Goal: Ask a question

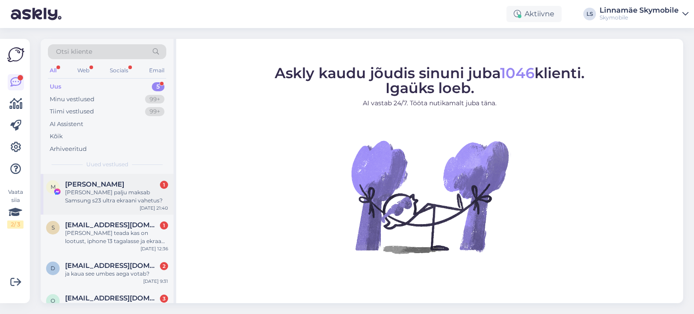
click at [119, 195] on div "[PERSON_NAME] palju maksab Samsung s23 ultra ekraani vahetus?" at bounding box center [116, 196] width 103 height 16
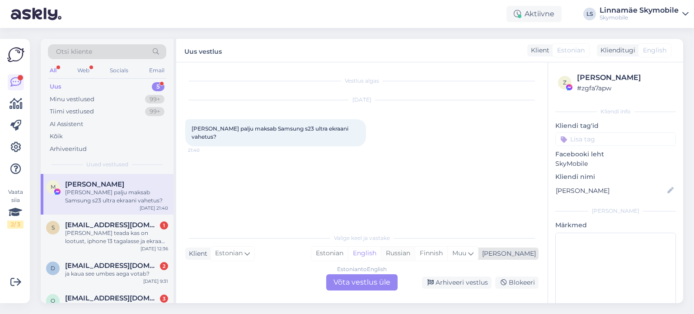
click at [415, 253] on div "Russian" at bounding box center [398, 254] width 34 height 14
click at [366, 279] on div "Estonian to Russian Võta vestlus üle" at bounding box center [361, 282] width 71 height 16
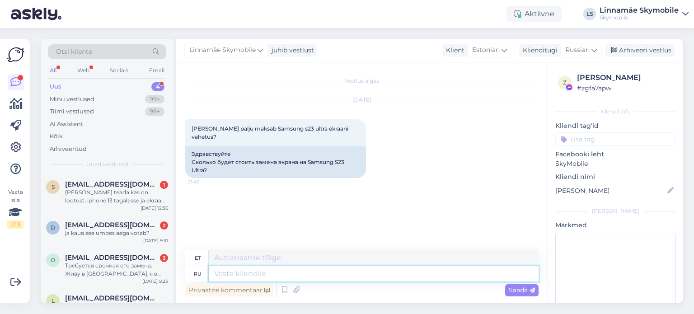
click at [282, 274] on textarea at bounding box center [374, 273] width 330 height 15
type textarea "Здравствуйте."
type textarea "Tere."
type textarea "Здравствуйте. э"
type textarea "Tere, [GEOGRAPHIC_DATA]"
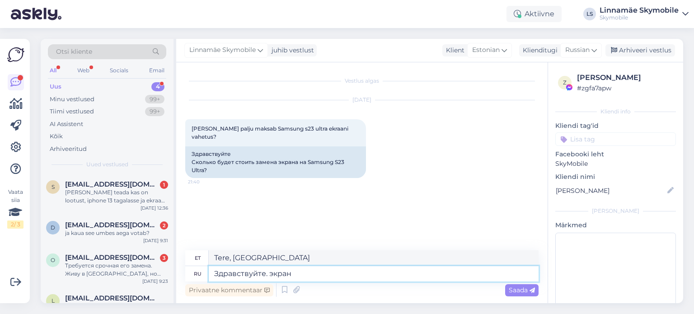
type textarea "Здравствуйте. экран"
type textarea "Tere, ekraan"
type textarea "Здравствуйте. экран с"
type textarea "Tere. Ekraan koos"
type textarea "Здравствуйте. экран с рамко"
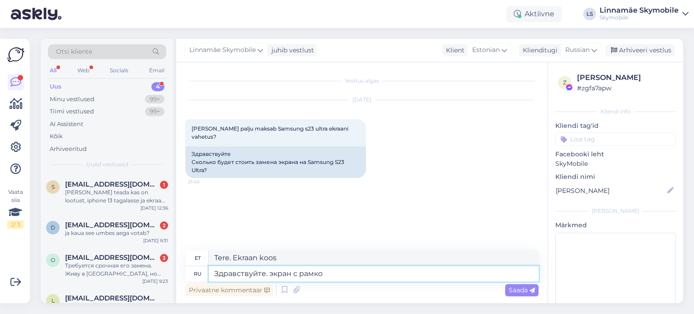
type textarea "Tere. Raamiga ekraan."
type textarea "Здравствуйте. экран с рамкой стоит"
type textarea "Tere. Ekraan on raamiga."
type textarea "Здравствуйте. экран с рамкой стоит 325"
type textarea "Tere. Raamiga ekraan maksab 325."
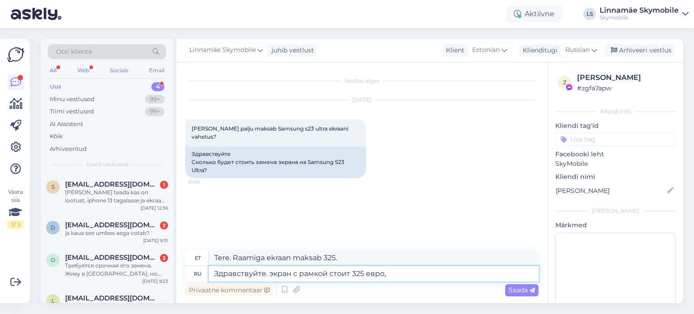
type textarea "Здравствуйте. экран с рамкой стоит 325 евро,"
type textarea "Tere. Raamiga ekraan maksab 325 eurot."
type textarea "Здравствуйте. экран с рамкой стоит 325 евро, экран без"
type textarea "Tere. Raamiga ekraan maksab 325 eurot, ilma raamita ekraan."
type textarea "Здравствуйте. экран с рамкой стоит 325 евро, экран без рамки"
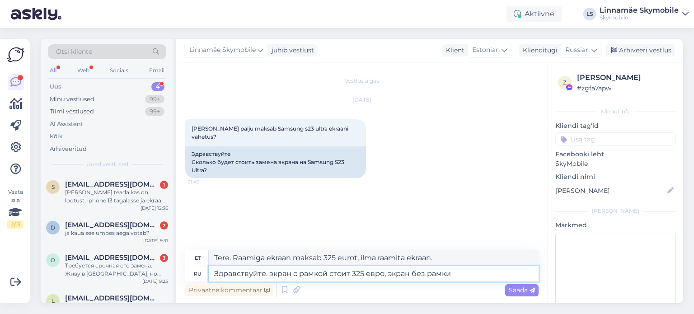
type textarea "Tere. Raamiga ekraan maksab 325 eurot, raamita ekraan."
type textarea "Здравствуйте. экран с рамкой стоит 325 евро, экран без рамки стоит"
type textarea "Tere. Raamiga ekraan maksab 325 eurot, raamita ekraan maksab"
type textarea "Здравствуйте. экран с рамкой стоит 325 евро, экран без рамки стоит 225"
type textarea "Tere. Raamiga ekraan maksab 325 eurot, raamita ekraan 225 eurot."
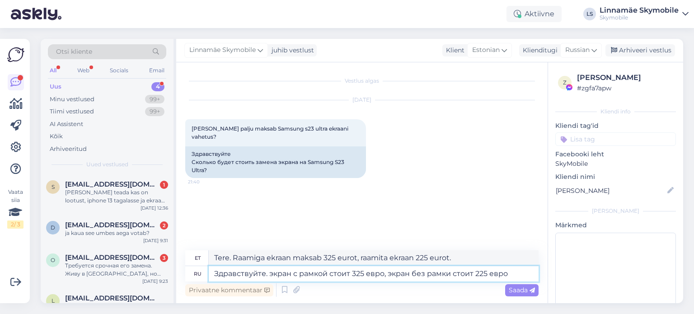
type textarea "Здравствуйте. экран с рамкой стоит 325 евро, экран без рамки стоит 225 евро."
type textarea "Tere, raamiga ekraan maksab 325 eurot, raamita ekraan 225 eurot."
type textarea "Здравствуйте. экран с рамкой стоит 325 евро, экран без рамки стоит 225 евро."
click at [515, 291] on span "Saada" at bounding box center [522, 290] width 26 height 8
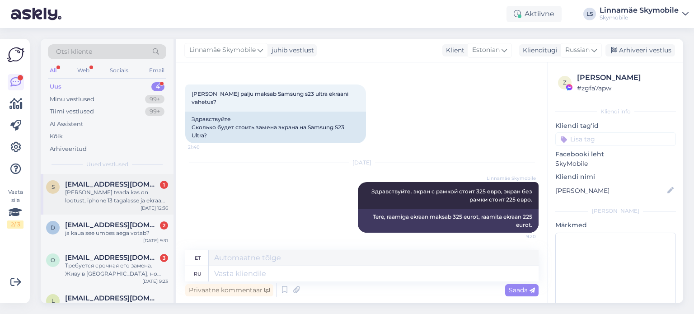
click at [115, 200] on div "[PERSON_NAME] teada kas on lootust, iphone 13 tagalasse ja ekraan katki, ei ole…" at bounding box center [116, 196] width 103 height 16
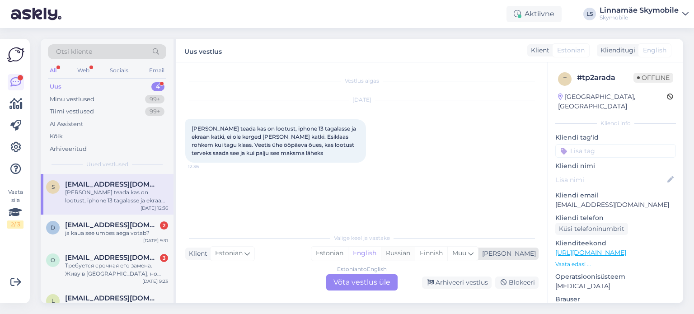
click at [415, 253] on div "Russian" at bounding box center [398, 254] width 34 height 14
click at [358, 280] on div "Estonian to Russian Võta vestlus üle" at bounding box center [361, 282] width 71 height 16
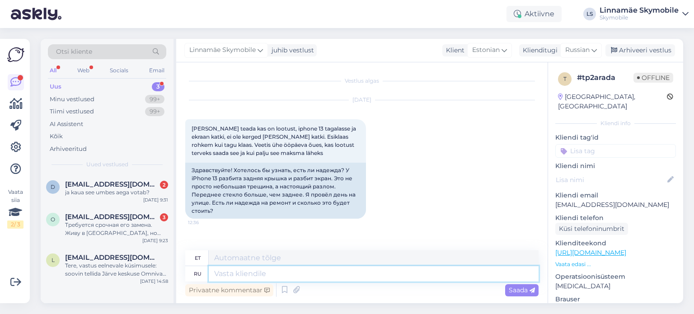
click at [287, 274] on textarea at bounding box center [374, 273] width 330 height 15
type textarea "Здравствуйте."
type textarea "Tere."
type textarea "Здравствуйте. телефон"
type textarea "Tere, telefon"
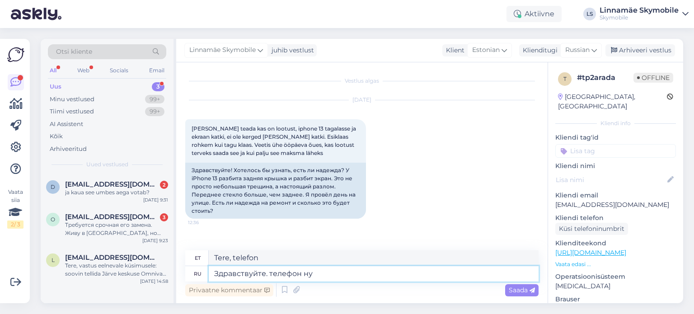
type textarea "Здравствуйте. телефон ну"
type textarea "Tere, telefon on korras."
type textarea "Здравствуйте. телефон нужно"
type textarea "Tere. Mul on vaja telefoninumbrit."
type textarea "Здравствуйте. телефон нужно оставить"
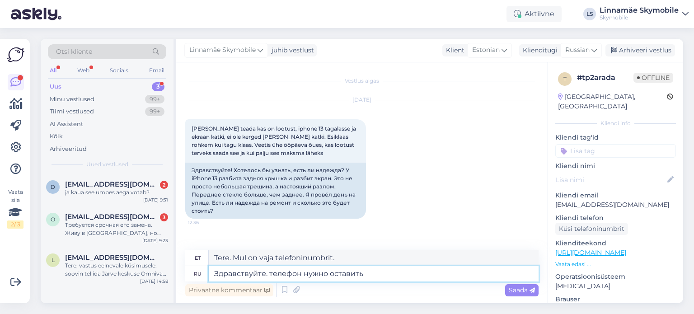
type textarea "Tere. Te [PERSON_NAME] telefoninumbri jätma."
type textarea "Здравствуйте. телефон нужно оставить на д"
type textarea "Tere. Telefoninumber tuleb alles jätta."
type textarea "Здравствуйте. телефон нужно оставить на диаг"
type textarea "Tere. Telefon tuleb numbrilauale jätta."
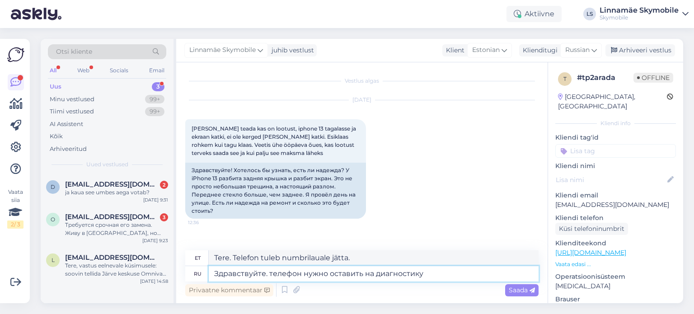
type textarea "Здравствуйте. телефон нужно оставить на диагностику"
type textarea "Tere. Telefon tuleb diagnostikaks jätta."
type textarea "Здравствуйте. телефон нужно оставить на диагностику, что б"
type textarea "Tere. Telefon tuleb diagnostikasse jätta, mis siis?"
type textarea "Здравствуйте. телефон нужно оставить на диагностику, что бы т"
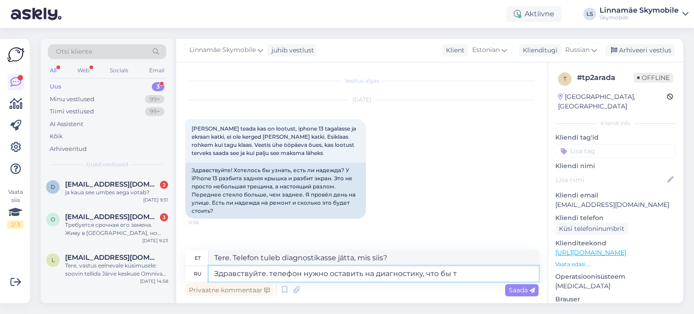
type textarea "Tere. Telefon tuleb diagnostikasse jätta, et"
type textarea "Здравствуйте. телефон нужно оставить на диагностику, что бы техник"
type textarea "Tere. Telefon tuleb diagnostikaks jätta, et tehnik saaks..."
type textarea "Здравствуйте. телефон нужно оставить на диагностику, что бы техник посмотрел"
type textarea "Tere. Telefon tuleb diagnostikasse jätta, et tehnik [PERSON_NAME] üle vaadata."
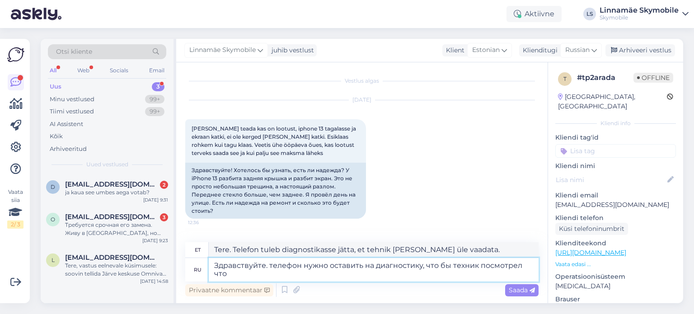
type textarea "Здравствуйте. телефон нужно оставить на диагностику, что бы техник посмотрел что"
type textarea "Tere. Telefon tuleb diagnostikasse jätta, et tehnik näeks, mis toimub."
type textarea "Здравствуйте. телефон нужно оставить на диагностику, что бы техник посмотрел чт…"
type textarea "Tere. Telefon tuleb diagnostikasse jätta, et tehnik näeks, mis viga on."
type textarea "Здравствуйте. телефон нужно оставить на диагностику, что бы техник посмотрел чт…"
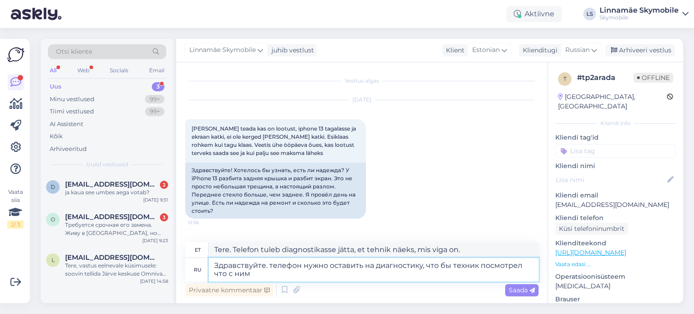
type textarea "Tere. Telefon tuleb diagnostikasse viia, et tehnik näeks, mis sellel viga on."
type textarea "Здравствуйте. телефон нужно оставить на диагностику, что бы техник посмотрел чт…"
type textarea "Tere. Telefon tuleb diagnostikasse viia, et tehnik näeks, mis sellega viga on ja"
type textarea "Здравствуйте. телефон нужно оставить на диагностику, что бы техник посмотрел чт…"
type textarea "Tere. Telefon tuleb diagnostikasse viia, et tehnik näeks, mis sellel viga on ja…"
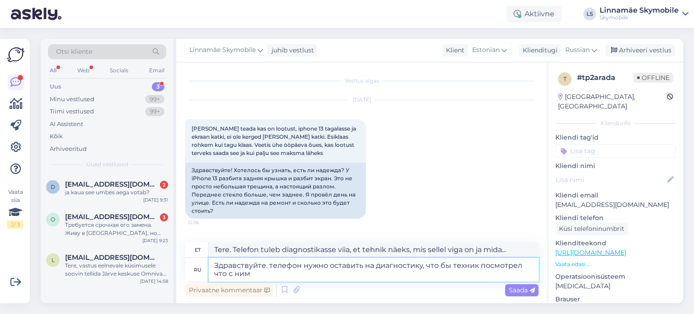
type textarea "Здравствуйте. телефон нужно оставить на диагностику, что бы техник посмотрел чт…"
type textarea "Tere. Telefon tuleb diagnostikasse viia, et tehnik näeks, mis sellel viga on."
type textarea "Здравствуйте. телефон нужно оставить на диагностику, что бы техник посмотрел чт…"
type textarea "Tere. Telefon tuleb diagnostikasse jätta, et tehnik näeks, mis viga on."
type textarea "Здравствуйте. телефон нужно оставить на диагностику, что бы техник посмотрел что"
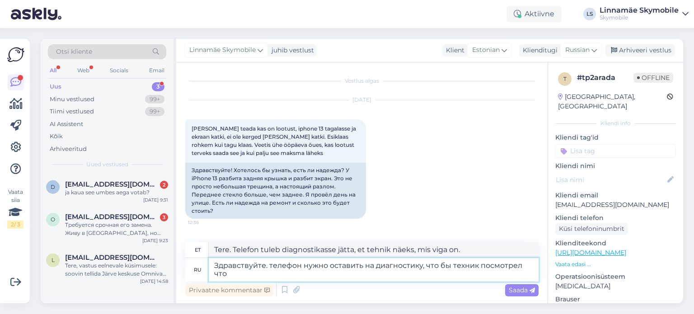
type textarea "Tere. Telefon tuleb diagnostikasse jätta, et tehnik näeks, mis toimub."
type textarea "Здравствуйте. телефон нужно оставить на диагностику, что бы техник посмотрел чт…"
type textarea "Tere. Telefon tuleb diagnostikasse viia, et tehnik näeks, mis viga on."
type textarea "Здравствуйте. телефон нужно оставить на диагностику, что бы техник посмотрел чт…"
type textarea "Tere. Telefon tuleb diagnostikasse viia, et tehnik näeks, milles probleemid on."
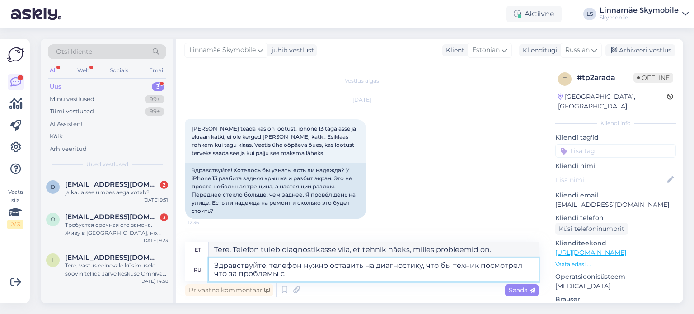
type textarea "Здравствуйте. телефон нужно оставить на диагностику, что бы техник посмотрел чт…"
type textarea "Tere. Telefon tuleb diagnostikasse viia, et tehnik näeks, milles probleem seisn…"
type textarea "Здравствуйте. телефон нужно оставить на диагностику, что бы техник посмотрел чт…"
type textarea "Tere. Telefon tuleb diagnostikasse viia, et tehnik näeks, milles probleem on."
type textarea "Здравствуйте. телефон нужно оставить на диагностику, что бы техник посмотрел чт…"
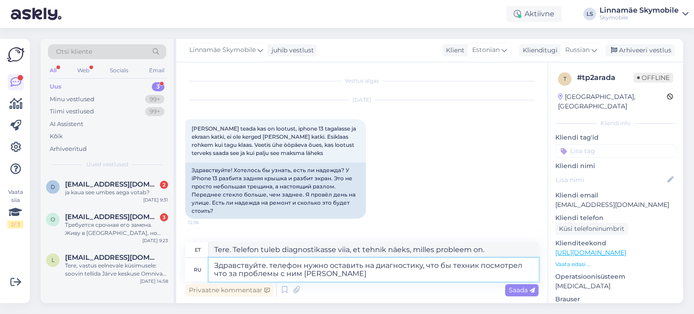
type textarea "Tere. Telefon tuleb diagnostikasse jätta, et tehnik näeks, milles probleem on ja"
type textarea "Здравствуйте. телефон нужно оставить на диагностику, что бы техник посмотрел чт…"
type textarea "Tere. Telefon tuleb diagnostikasse jätta, et tehnik näeks, milles probleem on j…"
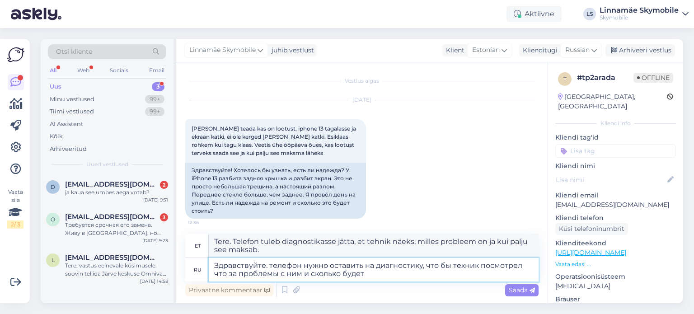
type textarea "Здравствуйте. телефон нужно оставить на диагностику, что бы техник посмотрел чт…"
type textarea "Tere. Telefon tuleb diagnostikasse viia, et tehnik näeks, milles probleem on ja…"
type textarea "Здравствуйте. телефон нужно оставить на диагностику, что бы техник посмотрел чт…"
type textarea "Tere. Telefon tuleb diagnostikasse jätta, et tehnik näeks, milles probleem on j…"
type textarea "Здравствуйте. телефон нужно оставить на диагностику, что бы техник посмотрел чт…"
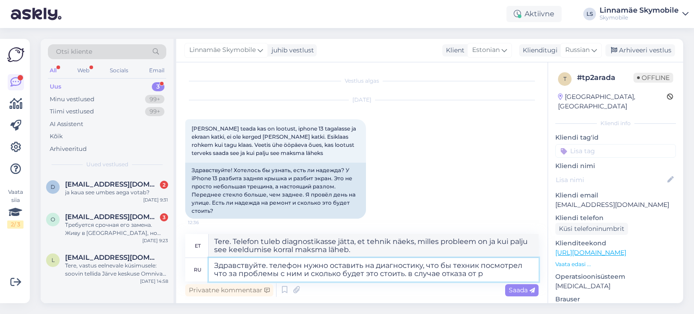
type textarea "Tere. Telefon tuleb diagnostikasse jätta, et tehnik näeks, milles probleem on j…"
type textarea "Здравствуйте. телефон нужно оставить на диагностику, что бы техник посмотрел чт…"
type textarea "Tere. [PERSON_NAME] telefoni diagnostikaks jätma, et tehnik näeks, milles probl…"
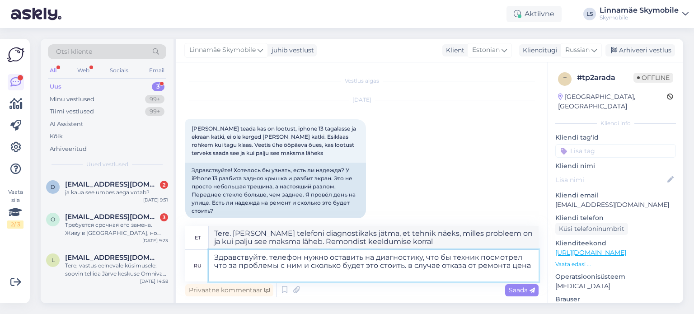
type textarea "Здравствуйте. телефон нужно оставить на диагностику, что бы техник посмотрел чт…"
type textarea "Tere. Telefon tuleb diagnostikasse jätta, et tehnik näeks, milles probleem on j…"
type textarea "Здравствуйте. телефон нужно оставить на диагностику, что бы техник посмотрел чт…"
type textarea "Tere. Telefon tuleb diagnostikasse viia, et tehnik näeks, milles probleem on ja…"
type textarea "Здравствуйте. телефон нужно оставить на диагностику, что бы техник посмотрел чт…"
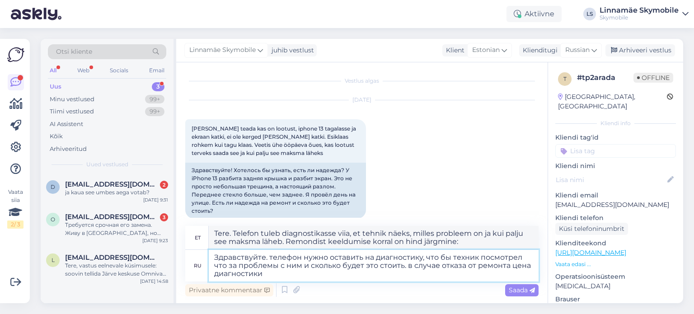
type textarea "Tere. Telefon tuleb diagnostikasse jätta, et tehnik näeks, milles probleem on j…"
type textarea "Здравствуйте. телефон нужно оставить на диагностику, что бы техник посмотрел чт…"
type textarea "Tere. Telefon tuleb diagnostikasse viia, et tehnik näeks, milles probleem on ja…"
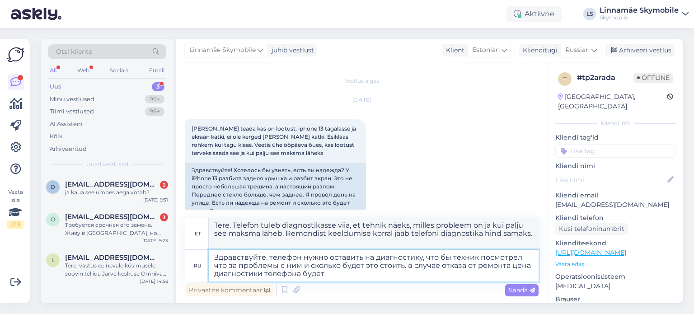
type textarea "Здравствуйте. телефон нужно оставить на диагностику, что бы техник посмотрел чт…"
type textarea "Tere. Telefon tuleb diagnostikasse viia, et tehnik näeks, milles probleem on ja…"
type textarea "Здравствуйте. телефон нужно оставить на диагностику, что бы техник посмотрел чт…"
type textarea "Tere. Telefon tuleb diagnostikasse viia, et tehnik näeks, milles probleem on ja…"
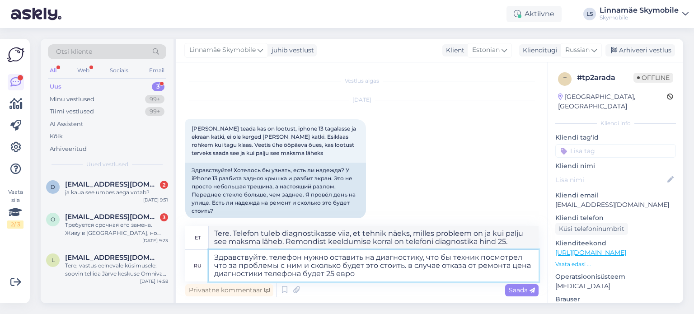
type textarea "Здравствуйте. телефон нужно оставить на диагностику, что бы техник посмотрел чт…"
type textarea "Tere. Telefon tuleb diagnostikasse viia, et tehnik näeks, milles probleem on ja…"
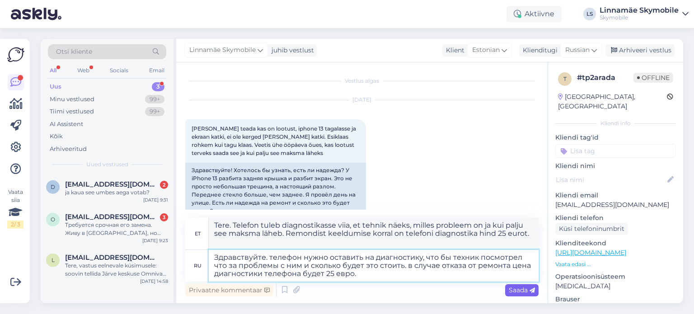
type textarea "Здравствуйте. телефон нужно оставить на диагностику, что бы техник посмотрел чт…"
click at [513, 293] on span "Saada" at bounding box center [522, 290] width 26 height 8
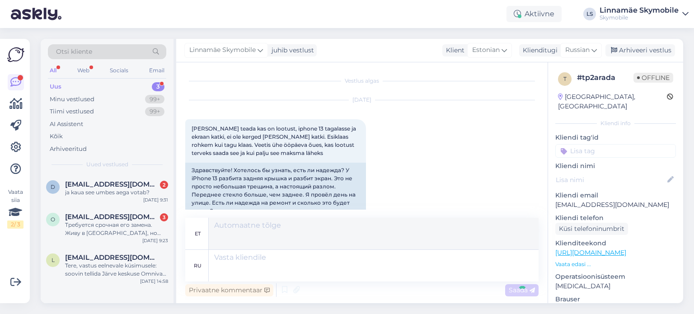
scroll to position [100, 0]
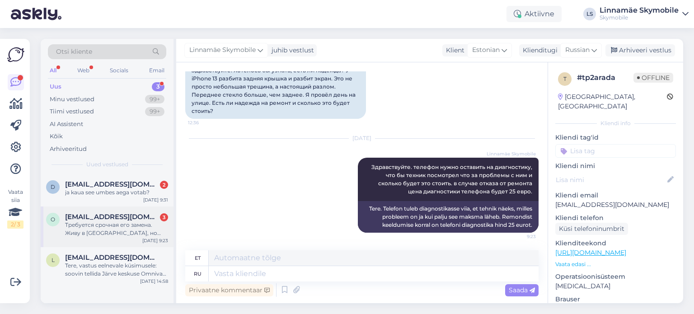
click at [120, 233] on div "Требуется срочная его замена. Живу в [GEOGRAPHIC_DATA], но [DATE] буду в [GEOGR…" at bounding box center [116, 229] width 103 height 16
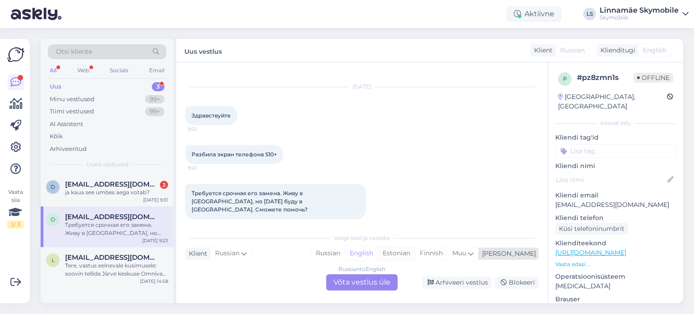
click at [415, 253] on div "Estonian" at bounding box center [396, 254] width 37 height 14
click at [345, 254] on div "Russian" at bounding box center [327, 254] width 33 height 14
click at [365, 282] on div "Russian to Russian Võta vestlus üle" at bounding box center [361, 282] width 71 height 16
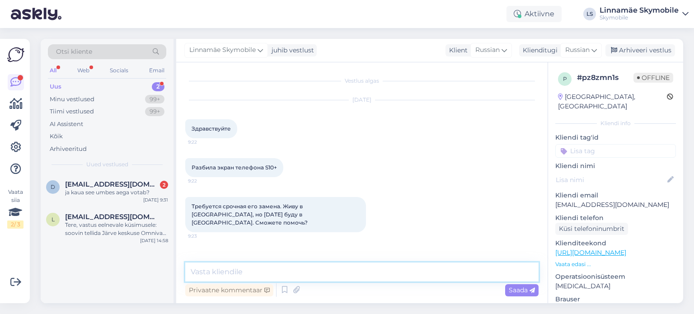
click at [284, 270] on textarea at bounding box center [361, 272] width 353 height 19
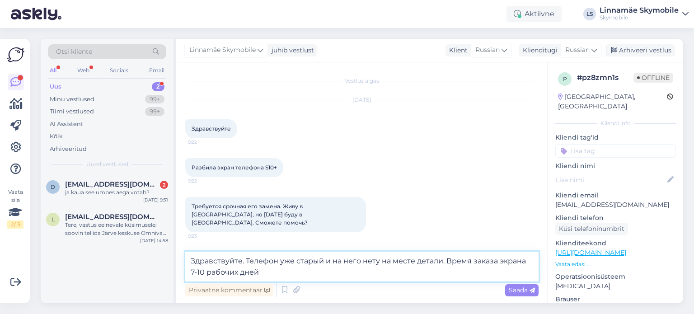
click at [445, 257] on textarea "Здравствуйте. Телефон уже старый и на него нету на месте детали. Время заказа э…" at bounding box center [361, 267] width 353 height 30
click at [246, 269] on textarea "Здравствуйте. Телефон уже старый и на него нету на месте детали. Обычно у наших…" at bounding box center [361, 267] width 353 height 30
click at [412, 272] on textarea "Здравствуйте. Телефон уже старый и на него нету на месте детали. Обычно у наших…" at bounding box center [361, 267] width 353 height 30
type textarea "Здравствуйте. Телефон уже старый и на него нету на месте детали. Обычно у наших…"
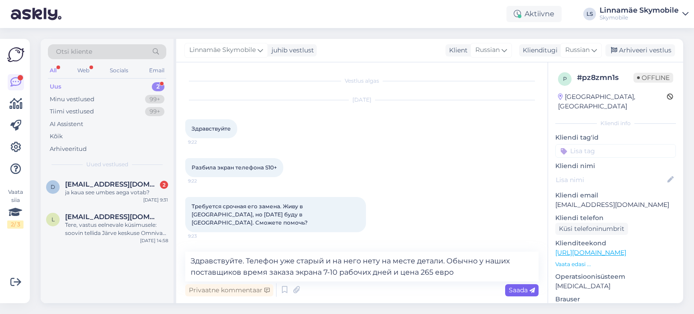
click at [523, 291] on span "Saada" at bounding box center [522, 290] width 26 height 8
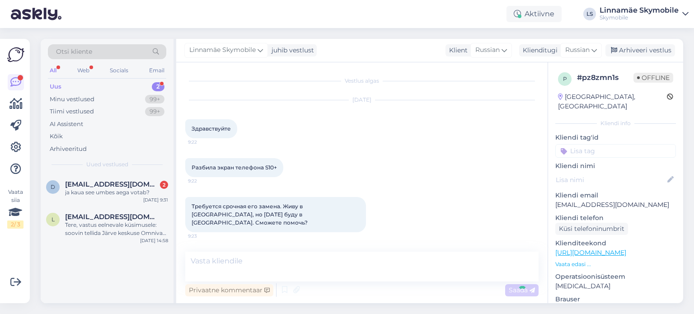
scroll to position [53, 0]
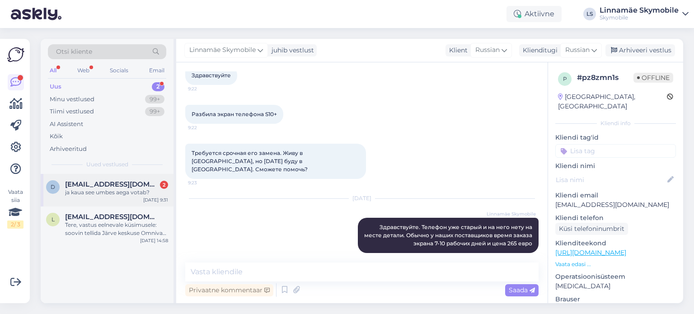
click at [122, 189] on div "ja kaua see umbes aega votab?" at bounding box center [116, 192] width 103 height 8
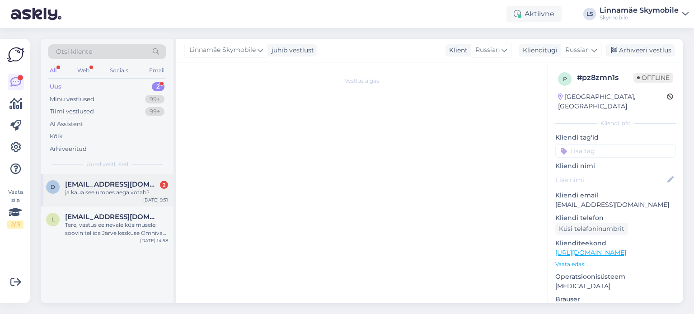
scroll to position [0, 0]
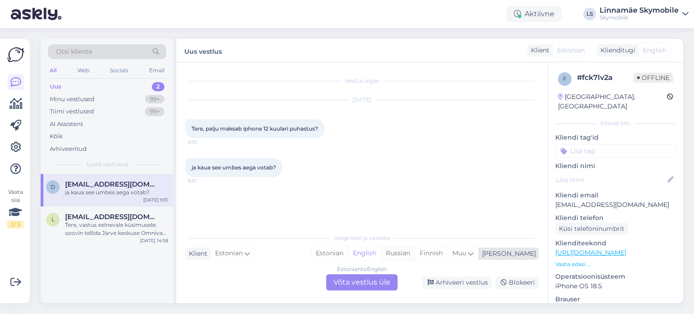
click at [415, 252] on div "Russian" at bounding box center [398, 254] width 34 height 14
click at [348, 284] on div "Estonian to Russian Võta vestlus üle" at bounding box center [361, 282] width 71 height 16
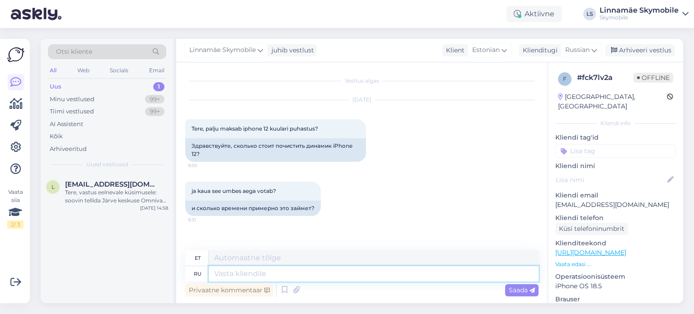
click at [287, 275] on textarea at bounding box center [374, 273] width 330 height 15
type textarea "L"
type textarea "Здравствуйте"
type textarea "Tere"
type textarea "Здравствуйте."
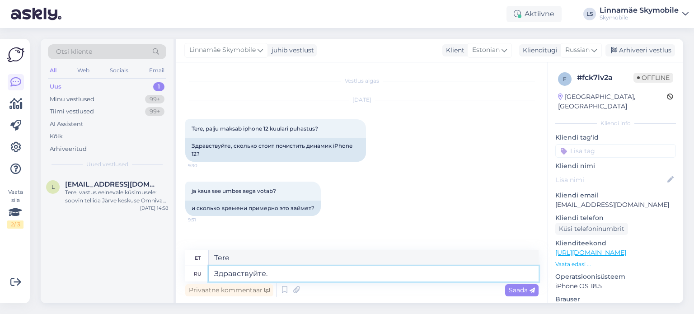
type textarea "Tere."
type textarea "Здравствуйте. чистка"
type textarea "Tere. Koristamine"
type textarea "Здравствуйте. чистка динамика с"
type textarea "Tere. Kõlarite puhastus"
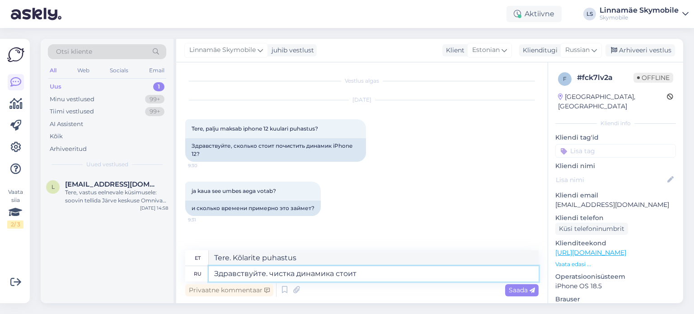
type textarea "Здравствуйте. чистка динамика стоит"
type textarea "Tere. Kõlari puhastamine on kulukas."
type textarea "Здравствуйте. чистка динамика стоит 45"
type textarea "Tere. Kõlarite puhastamine maksab 45"
type textarea "Здравствуйте. чистка динамика стоит 45 евро."
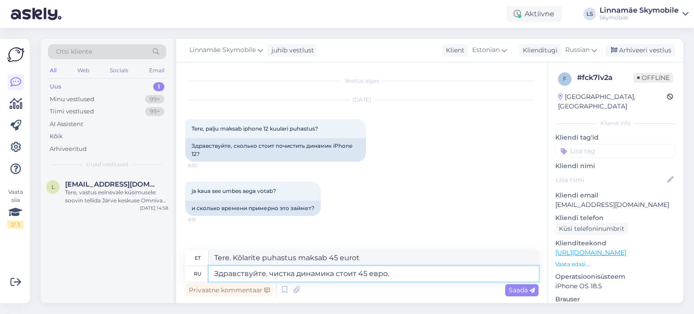
type textarea "Tere. Kõlarite puhastus maksab 45 eurot."
type textarea "Здравствуйте. чистка динамика стоит 45 евро, замена д"
type textarea "Tere. Kõlarite puhastus maksab 45 eurot, vahetus"
type textarea "Здравствуйте. чистка динамика стоит 45 евро, замена динамика"
type textarea "Tere. Kõlarite puhastus maksab 45 eurot, kõlarite vahetus"
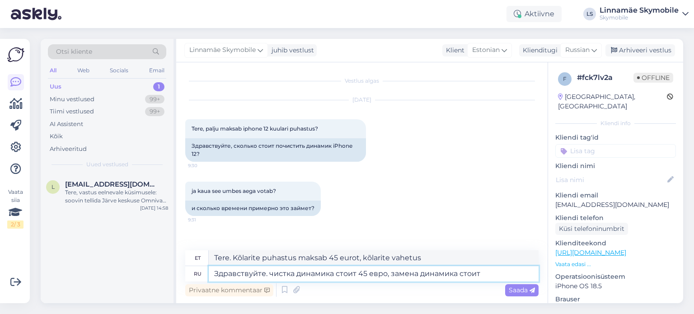
type textarea "Здравствуйте. чистка динамика стоит 45 евро, замена динамика стоит"
type textarea "Tere. Kõlari puhastamine maksab 45 eurot, kõlari vahetamine maksab"
type textarea "Здравствуйте. чистка динамика стоит 45 евро, замена динамика стоит 85 е"
type textarea "Tere. Kõlarite puhastamine maksab 45 eurot, kõlarite vahetamine 85 eurot."
type textarea "Здравствуйте. чистка динамика стоит 45 евро, замена динамика стоит 85 ев"
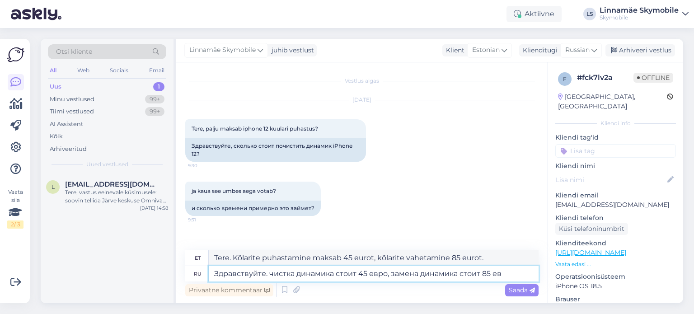
type textarea "Tere. Kõlarite puhastus maksab 45 eurot, kõlarite vahetus 85 eurot."
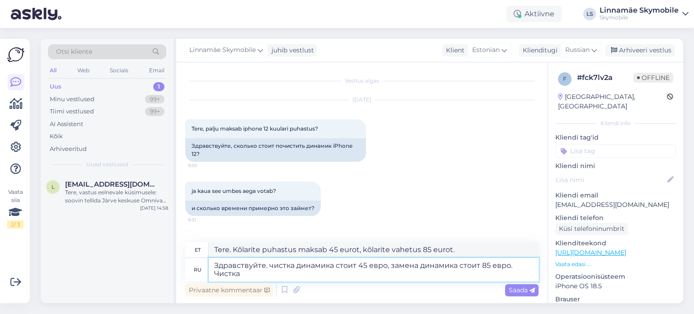
type textarea "Здравствуйте. чистка динамика стоит 45 евро, замена динамика стоит 85 евро. Чис…"
type textarea "Tere. Kõlarite puhastus maksab 45 eurot, kõlarite vahetus 85 eurot. Puhastamine"
type textarea "Здравствуйте. чистка динамика стоит 45 евро, замена динамика стоит 85 евро. Чис…"
type textarea "Tere. Kõlarite puhastus maksab 45 eurot, kõlarite vahetus 85 eurot. Puhastamine…"
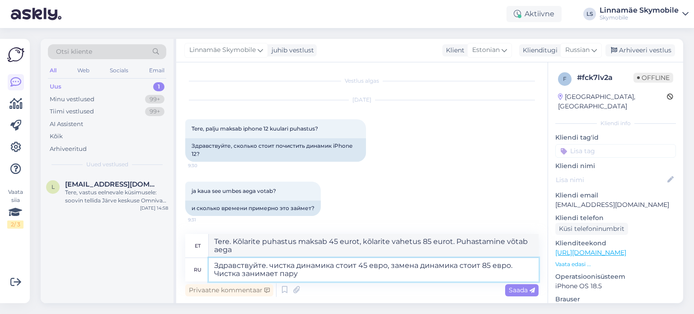
type textarea "Здравствуйте. чистка динамика стоит 45 евро, замена динамика стоит 85 евро. Чис…"
type textarea "Tere. Kõlarite puhastamine maksab 45 eurot, kõlarite vahetamine 85 eurot. Puhas…"
type textarea "Здравствуйте. чистка динамика стоит 45 евро, замена динамика стоит 85 евро. Чис…"
type textarea "Tere. Kõlarite puhastamine maksab 45 eurot, kõlarite vahetamine 85 eurot. Puhas…"
type textarea "Здравствуйте. чистка динамика стоит 45 евро, замена динамика стоит 85 евро. Чис…"
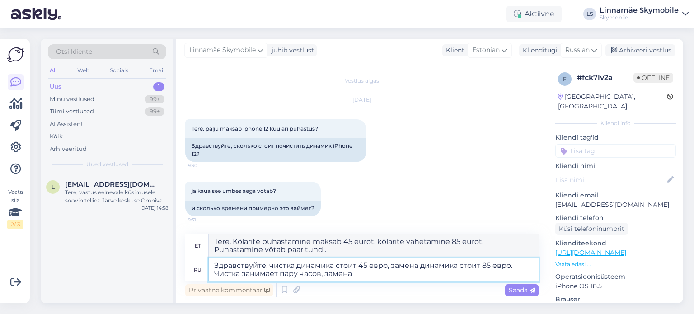
type textarea "Tere. Kõlarite puhastamine maksab 45 eurot, kõlarite vahetamine 85 eurot. Puhas…"
type textarea "Здравствуйте. чистка динамика стоит 45 евро, замена динамика стоит 85 евро. Чис…"
type textarea "Tere. Kõlarite puhastus maksab 45 eurot, kõlarite vahetus 85 eurot. Puhastamine…"
type textarea "Здравствуйте. чистка динамика стоит 45 евро, замена динамика стоит 85 евро. Чис…"
type textarea "Tere. Kõlarite puhastus maksab 45 eurot, kõlarite vahetus 85 eurot. Puhastamine…"
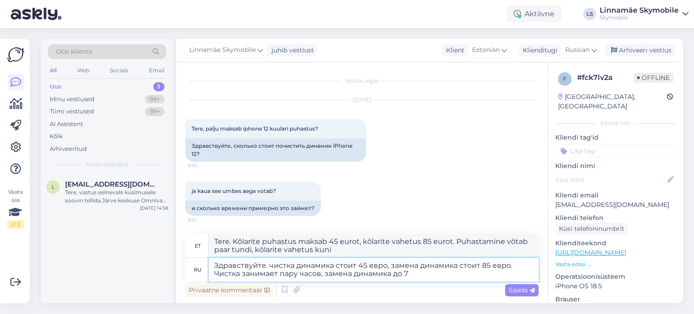
type textarea "Здравствуйте. чистка динамика стоит 45 евро, замена динамика стоит 85 евро. Чис…"
type textarea "Tere. Kõlarite puhastus maksab 45 eurot, kõlarite vahetus 85 eurot. Puhastamine…"
type textarea "Здравствуйте. чистка динамика стоит 45 евро, замена динамика стоит 85 евро. Чис…"
type textarea "Tere. Kõlarite puhastus maksab 45 eurot, kõlarite vahetus 85 eurot. Puhastamine…"
type textarea "Здравствуйте. чистка динамика стоит 45 евро, замена динамика стоит 85 евро. Чис…"
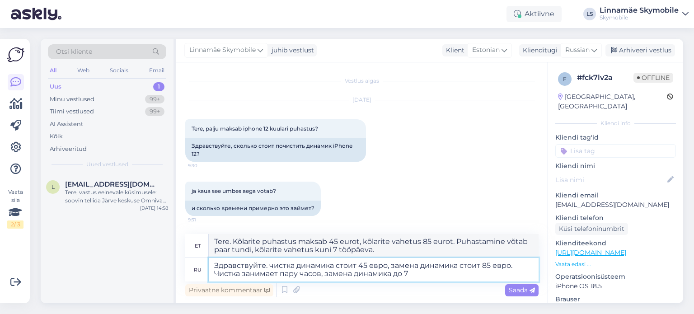
type textarea "Tere. Kõlarite puhastus maksab 45 eurot, kõlarite vahetus 85 eurot. Puhastamine…"
type textarea "Здравствуйте. чистка динамика стоит 45 евро, замена динамика стоит 85 евро. Чис…"
type textarea "Tere. Kõlarite puhastus maksab 45 eurot, kõlarite vahetus 85 eurot. Puhastamine…"
type textarea "Здравствуйте. чистка динамика стоит 45 евро, замена динамика стоит 85 евро. Чис…"
type textarea "Tere. Kõlarite puhastus maksab 45 eurot, kõlarite vahetus 85 eurot. Puhastamine…"
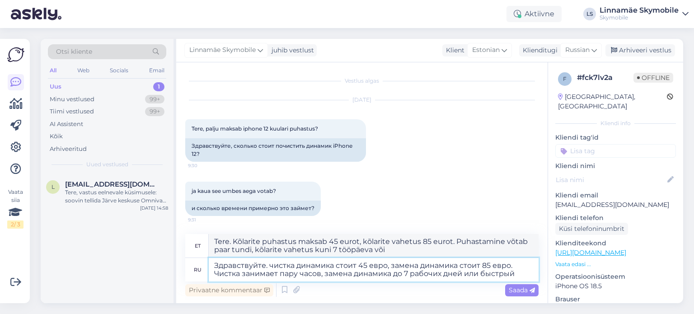
type textarea "Здравствуйте. чистка динамика стоит 45 евро, замена динамика стоит 85 евро. Чис…"
type textarea "Tere. Kõlarite puhastus maksab 45 eurot, kõlarite vahetus 85 eurot. Puhastamine…"
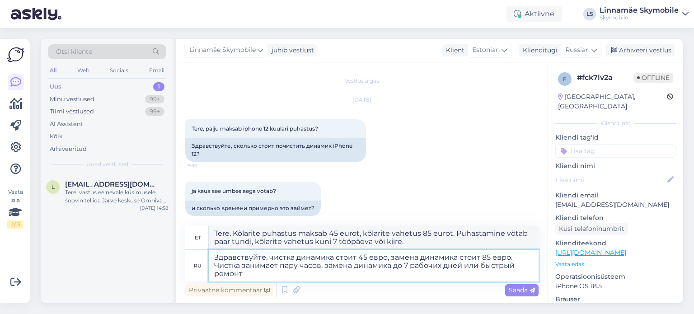
type textarea "Здравствуйте. чистка динамика стоит 45 евро, замена динамика стоит 85 евро. Чис…"
type textarea "Tere. Kõlarite puhastus maksab 45 eurot, kõlarite vahetus 85 eurot. Puhastamine…"
type textarea "Здравствуйте. чистка динамика стоит 45 евро, замена динамика стоит 85 евро. Чис…"
type textarea "Tere. Kõlarite puhastus maksab 45 eurot, kõlarite vahetus 85 eurot. Puhastamine…"
type textarea "Здравствуйте. чистка динамика стоит 45 евро, замена динамика стоит 85 евро. Чис…"
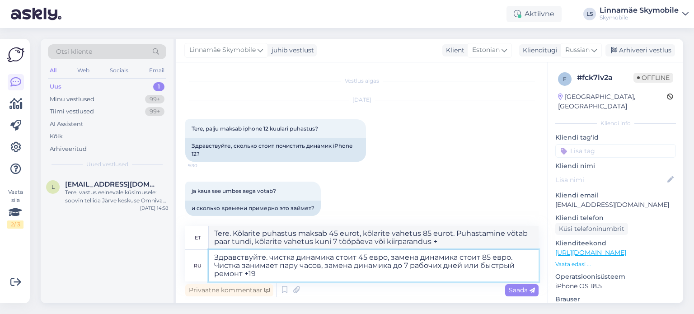
type textarea "Tere. Kõlarite puhastus maksab 45 eurot, kõlarite vahetus 85 eurot. Puhastamine…"
type textarea "Здравствуйте. чистка динамика стоит 45 евро, замена динамика стоит 85 евро. Чис…"
type textarea "Tere. Kõlarite puhastus maksab 45 eurot, kõlarite vahetus 85 eurot. Puhastamine…"
type textarea "Здравствуйте. чистка динамика стоит 45 евро, замена динамика стоит 85 евро. Чис…"
type textarea "Tere. Kõlarite puhastus maksab 45 eurot, kõlarite vahetus 85 eurot. Puhastamine…"
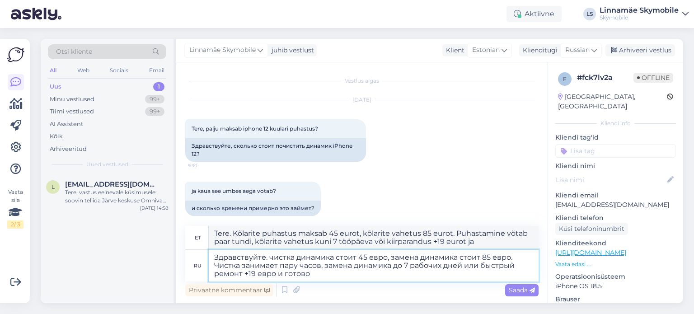
type textarea "Здравствуйте. чистка динамика стоит 45 евро, замена динамика стоит 85 евро. Чис…"
type textarea "Tere. Kõlarite puhastus maksab 45 eurot, kõlarite vahetus 85 eurot. Puhastamine…"
type textarea "Здравствуйте. чистка динамика стоит 45 евро, замена динамика стоит 85 евро. Чис…"
type textarea "Tere. Kõlarite puhastus maksab 45 eurot, kõlarite vahetus 85 eurot. Puhastamine…"
type textarea "Здравствуйте. чистка динамика стоит 45 евро, замена динамика стоит 85 евро. Чис…"
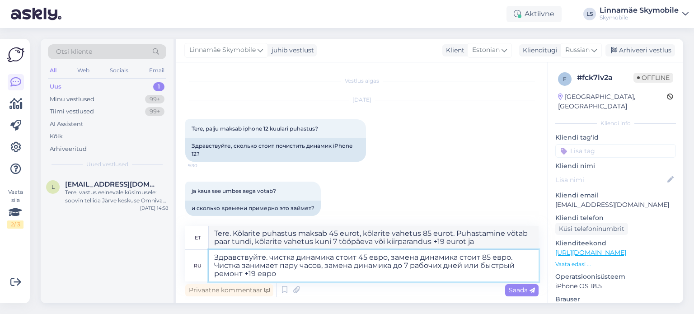
type textarea "Tere. Kõlarite puhastus maksab 45 eurot, kõlarite vahetus 85 eurot. Puhastamine…"
type textarea "Здравствуйте. чистка динамика стоит 45 евро, замена динамика стоит 85 евро. Чис…"
type textarea "Tere. Kõlarite puhastus maksab 45 eurot, kõlarite vahetus 85 eurot. Puhastamine…"
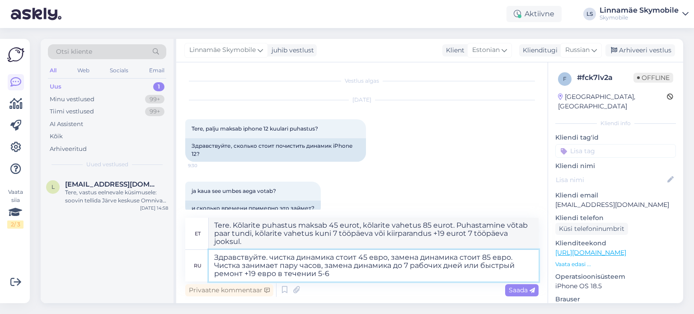
type textarea "Здравствуйте. чистка динамика стоит 45 евро, замена динамика стоит 85 евро. Чис…"
type textarea "Tere. Kõlarite puhastus maksab 45 eurot, kõlarite vahetus 85 eurot. Puhastamine…"
type textarea "Здравствуйте. чистка динамика стоит 45 евро, замена динамика стоит 85 евро. Чис…"
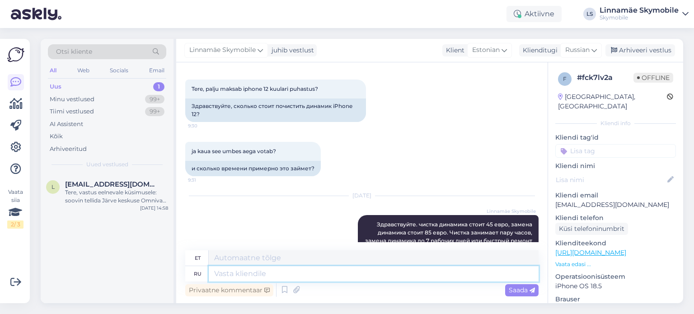
scroll to position [97, 0]
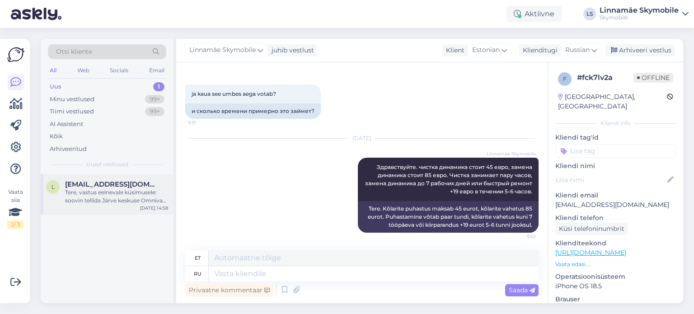
click at [132, 195] on div "Tere, vastus eelnevale küsimusele: soovin tellida Järve keskuse Omniva pakiauto…" at bounding box center [116, 196] width 103 height 16
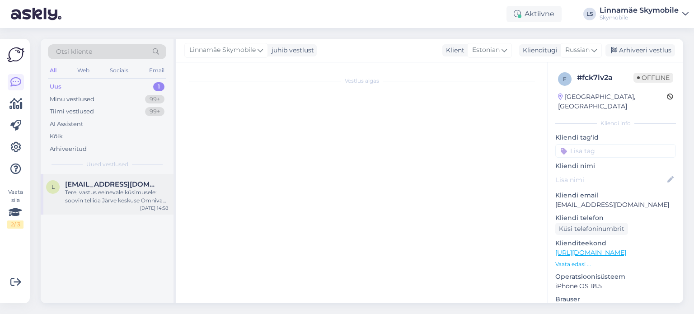
scroll to position [0, 0]
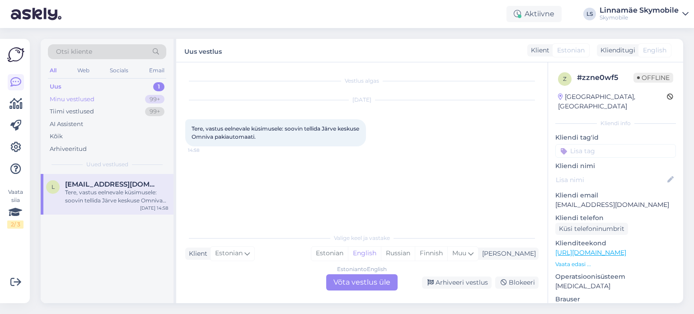
click at [54, 99] on div "Minu vestlused" at bounding box center [72, 99] width 45 height 9
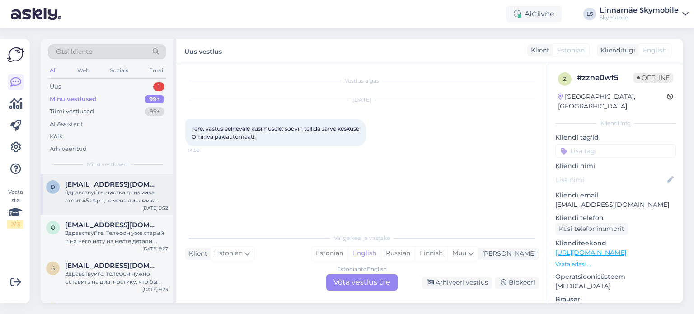
scroll to position [45, 0]
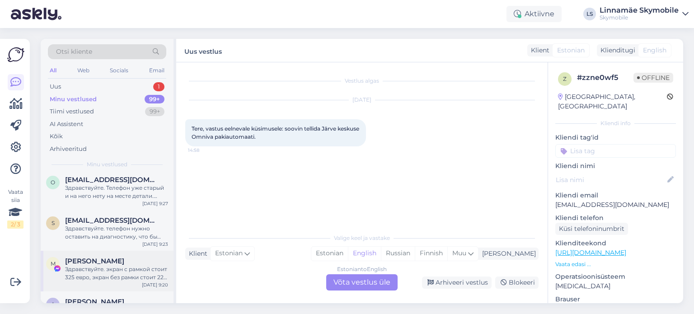
click at [128, 264] on div "[PERSON_NAME]" at bounding box center [116, 261] width 103 height 8
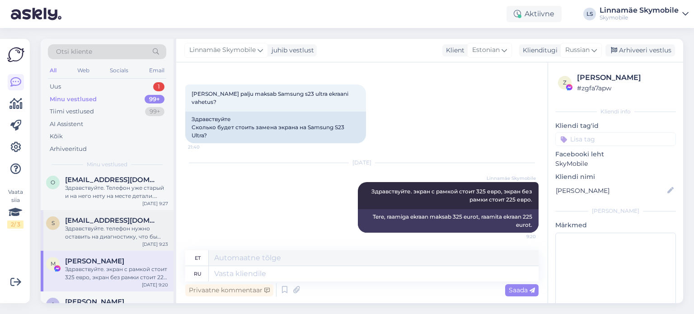
click at [129, 234] on div "Здравствуйте. телефон нужно оставить на диагностику, что бы техник посмотрел чт…" at bounding box center [116, 233] width 103 height 16
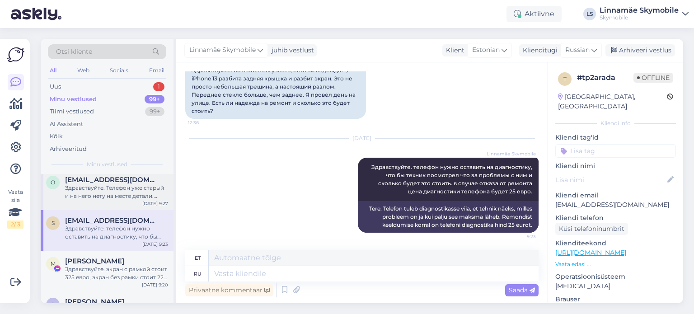
click at [122, 195] on div "Здравствуйте. Телефон уже старый и на него нету на месте детали. Обычно у наших…" at bounding box center [116, 192] width 103 height 16
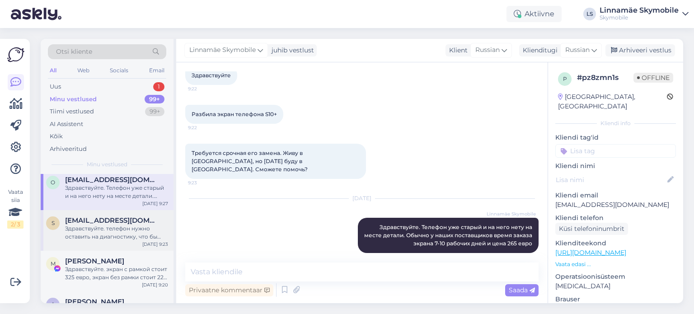
scroll to position [0, 0]
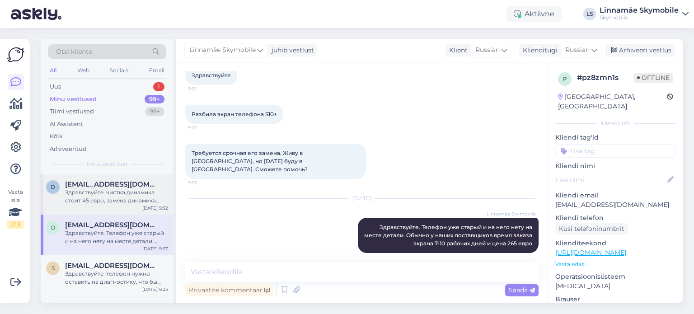
click at [127, 197] on div "Здравствуйте. чистка динамика стоит 45 евро, замена динамика стоит 85 евро. Чис…" at bounding box center [116, 196] width 103 height 16
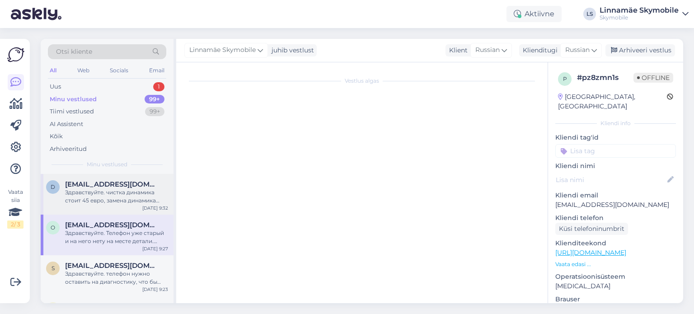
scroll to position [98, 0]
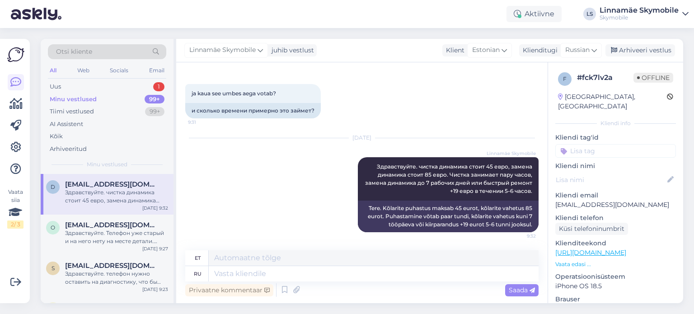
click at [89, 97] on div "Minu vestlused" at bounding box center [73, 99] width 47 height 9
click at [60, 82] on div "Uus" at bounding box center [55, 86] width 11 height 9
